Goal: Information Seeking & Learning: Learn about a topic

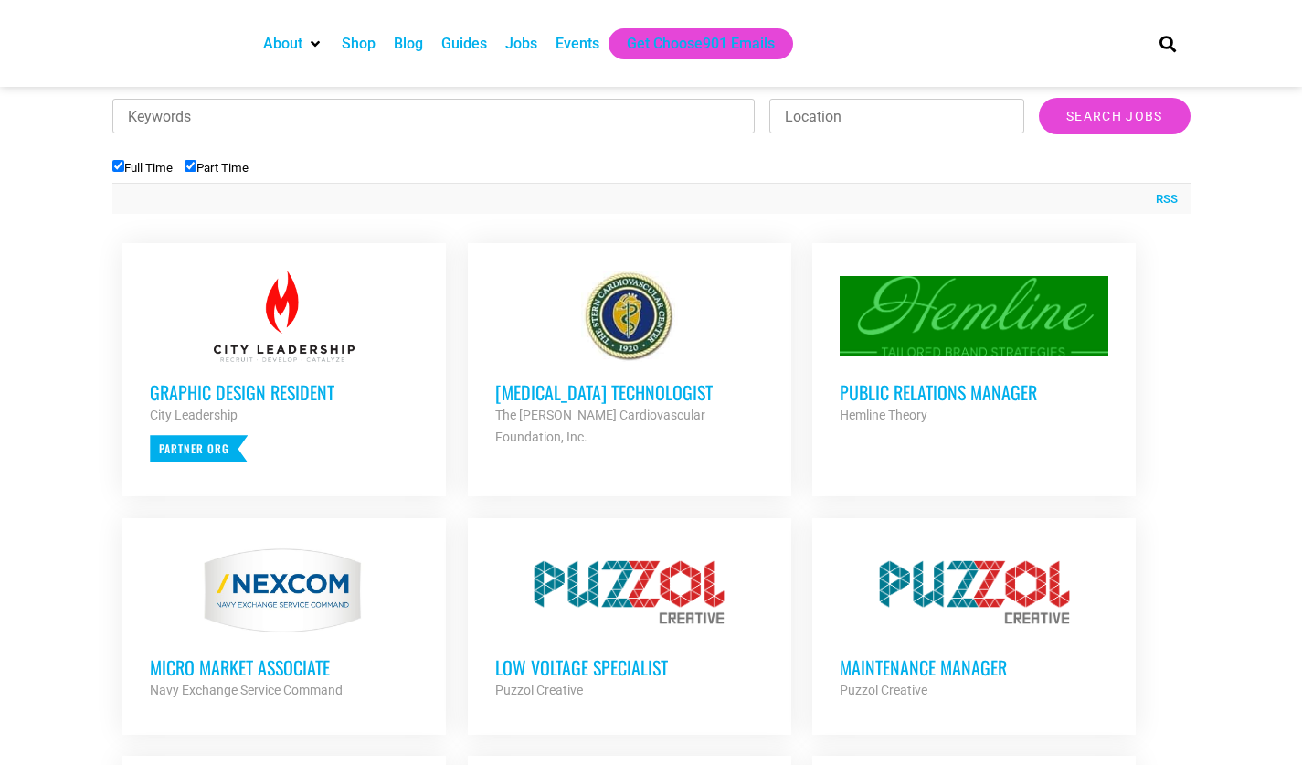
scroll to position [686, 0]
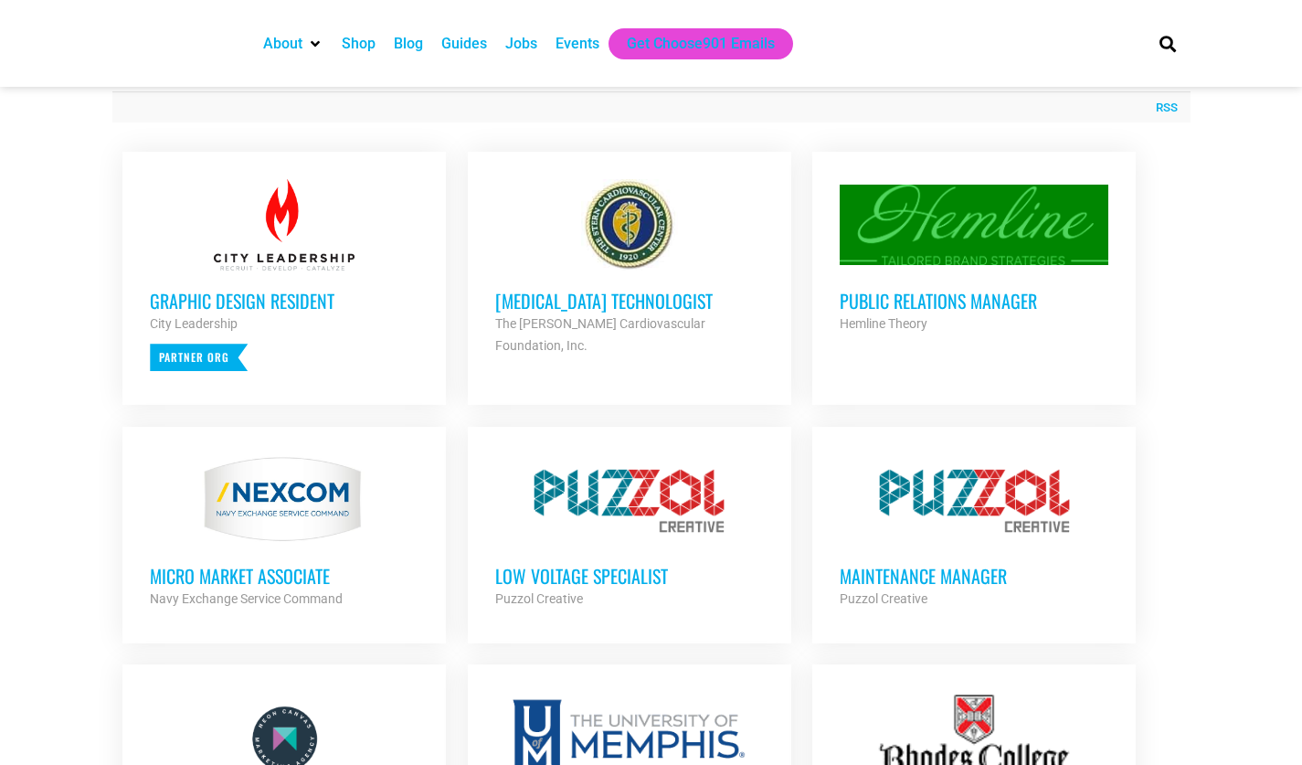
click at [170, 428] on link "MICRO MARKET ASSOCIATE Navy Exchange Service Command Partner Org Part Time" at bounding box center [283, 532] width 323 height 210
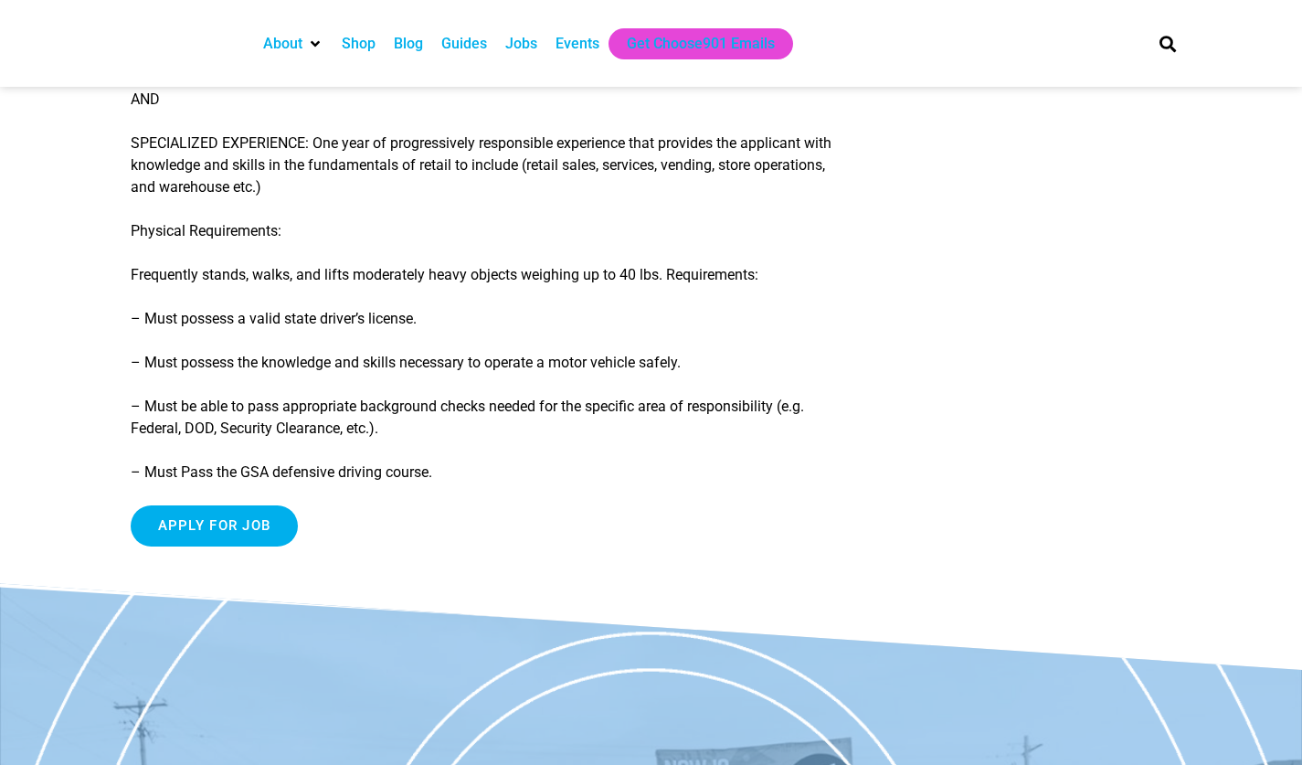
scroll to position [2867, 0]
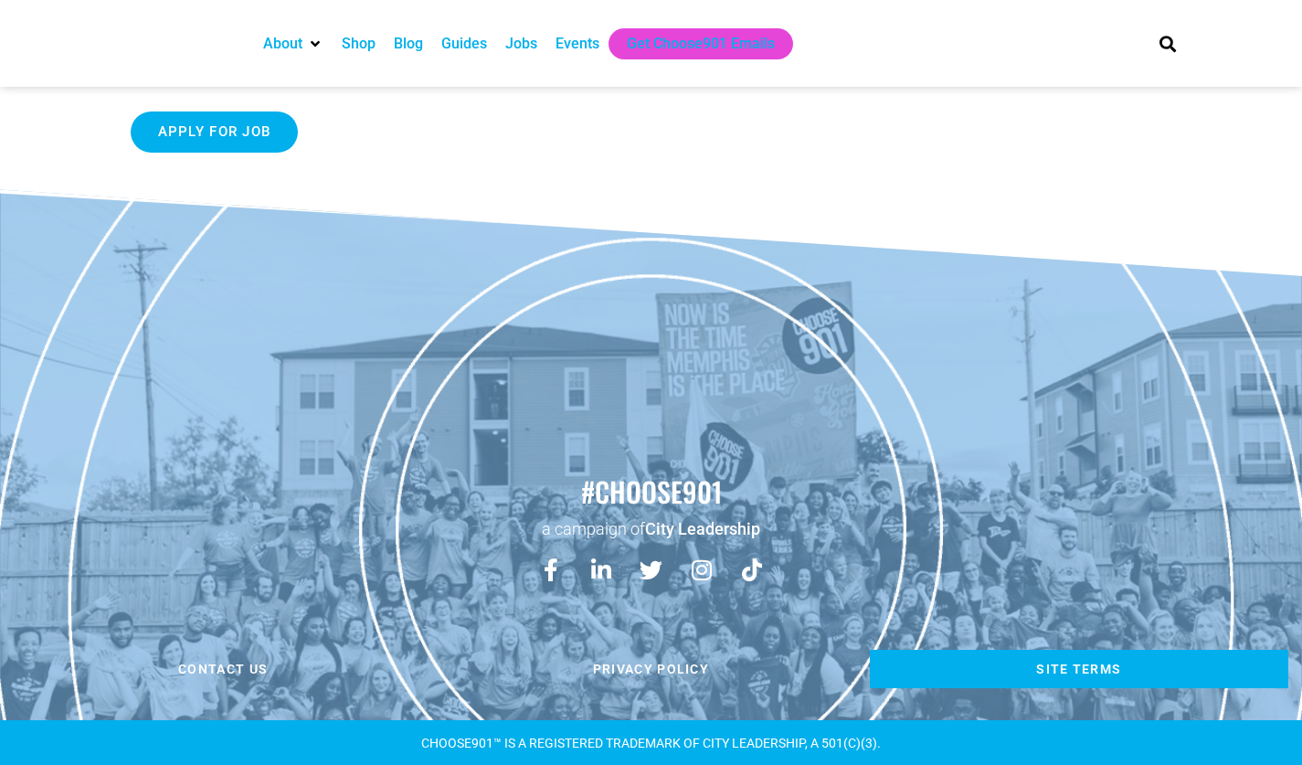
click at [883, 669] on link "Site Terms" at bounding box center [1079, 669] width 419 height 38
